Goal: Transaction & Acquisition: Book appointment/travel/reservation

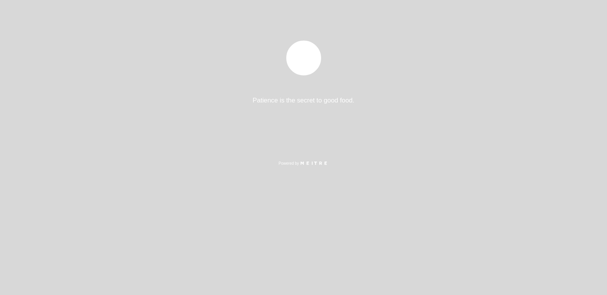
select select "es"
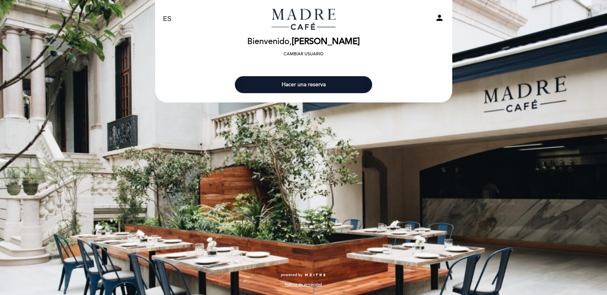
click at [322, 86] on button "Hacer una reserva" at bounding box center [303, 84] width 137 height 17
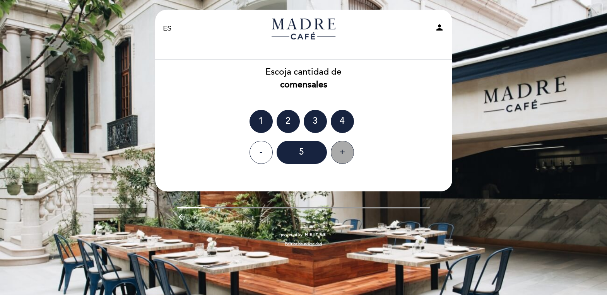
click at [350, 155] on div "+" at bounding box center [342, 152] width 23 height 23
click at [343, 150] on div "+" at bounding box center [342, 152] width 23 height 23
click at [387, 151] on div "- 8 +" at bounding box center [304, 152] width 298 height 23
click at [309, 163] on div "8" at bounding box center [301, 152] width 50 height 23
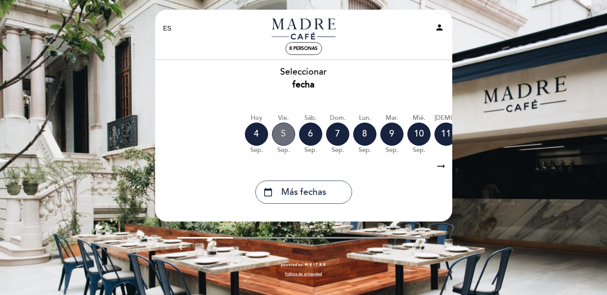
click at [275, 135] on div "5" at bounding box center [283, 134] width 23 height 23
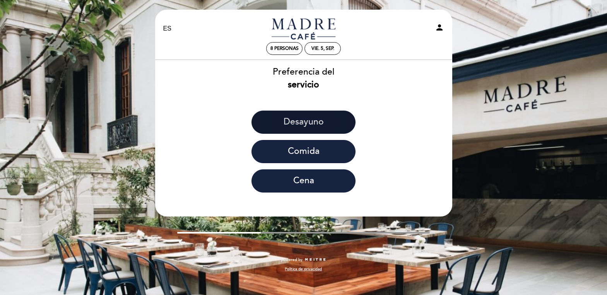
click at [323, 115] on button "Desayuno" at bounding box center [303, 122] width 104 height 23
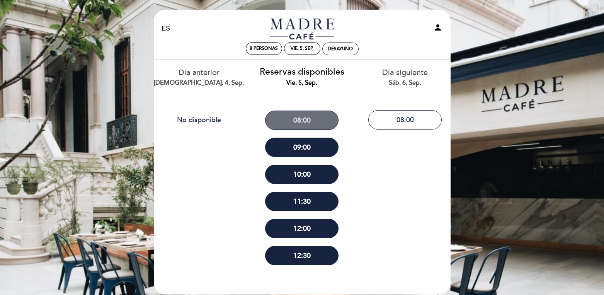
click at [312, 124] on button "08:00" at bounding box center [301, 120] width 73 height 19
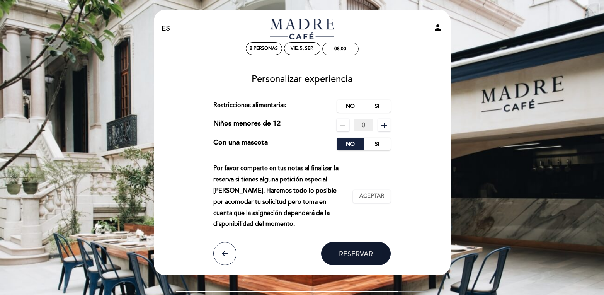
click at [365, 247] on button "Reservar" at bounding box center [356, 253] width 70 height 23
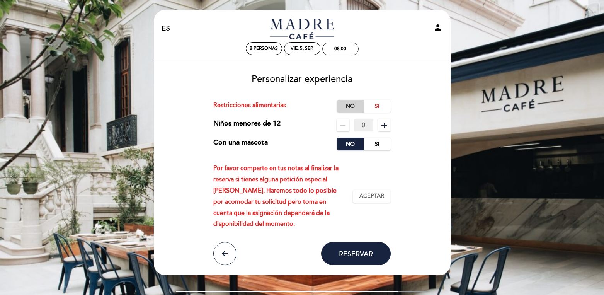
click at [352, 105] on label "No" at bounding box center [350, 106] width 27 height 13
click at [351, 145] on label "No" at bounding box center [350, 144] width 27 height 13
click at [368, 200] on span "Aceptar" at bounding box center [372, 196] width 25 height 8
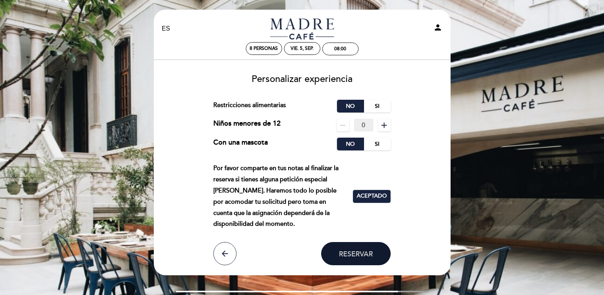
click at [355, 254] on span "Reservar" at bounding box center [356, 253] width 34 height 9
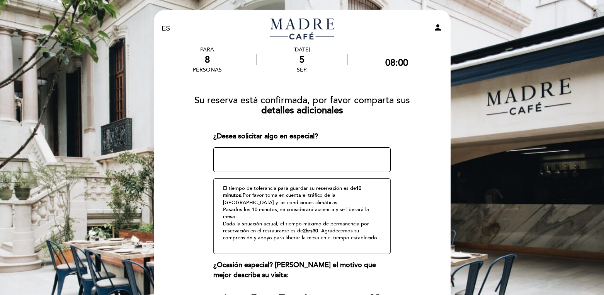
click at [312, 160] on textarea at bounding box center [301, 159] width 177 height 25
type textarea "CUMPLEAÑOS"
click at [415, 137] on form "Su reserva está confirmada, por favor comparta sus detalles adicionales ¿Desea …" at bounding box center [302, 222] width 286 height 267
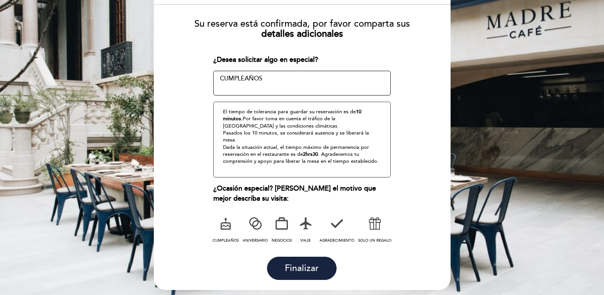
scroll to position [77, 0]
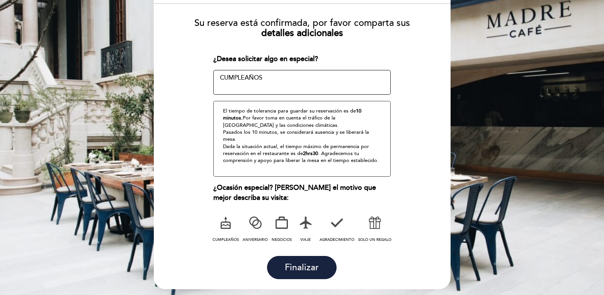
click at [224, 223] on icon at bounding box center [226, 223] width 20 height 20
click at [297, 256] on button "Finalizar" at bounding box center [302, 267] width 70 height 23
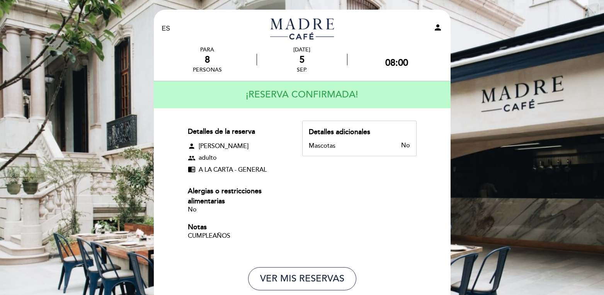
scroll to position [39, 0]
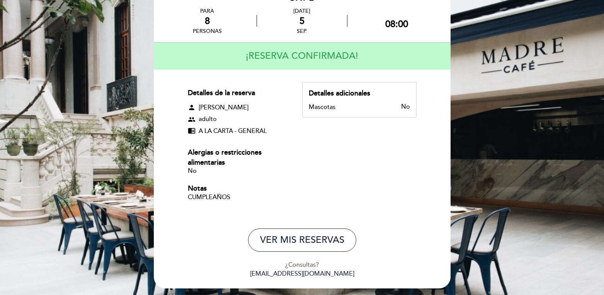
click at [210, 196] on div "CUMPLEAÑOS" at bounding box center [238, 197] width 101 height 7
click at [232, 198] on div "CUMPLEAÑOS" at bounding box center [238, 197] width 101 height 7
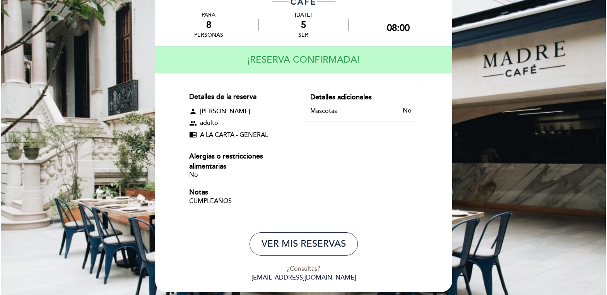
scroll to position [0, 0]
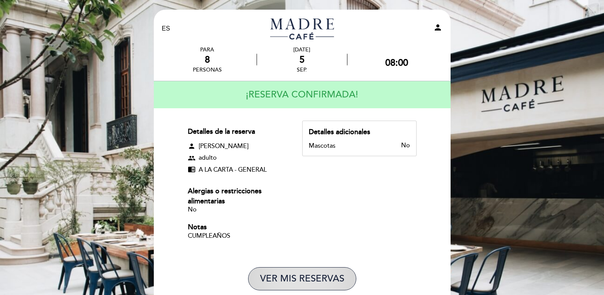
click at [293, 274] on button "VER MIS RESERVAS" at bounding box center [302, 278] width 108 height 23
select select "es"
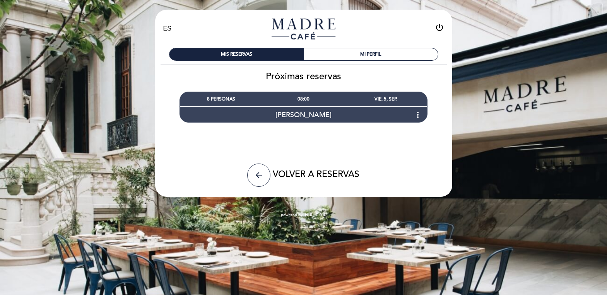
click at [498, 176] on div "EN ES PT [GEOGRAPHIC_DATA] power_settings_new MIS RESERVAS MI PERFIL Próximas r…" at bounding box center [303, 112] width 607 height 225
click at [438, 29] on icon "power_settings_new" at bounding box center [439, 27] width 9 height 9
select select "es"
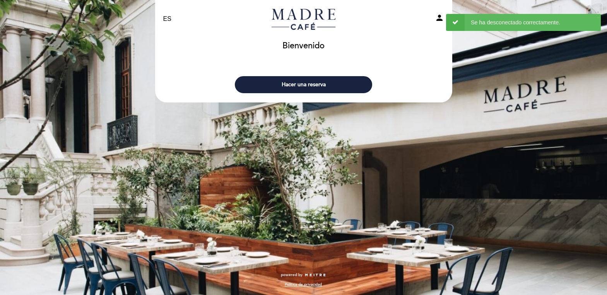
click at [440, 16] on icon "person" at bounding box center [439, 17] width 9 height 9
